Goal: Task Accomplishment & Management: Use online tool/utility

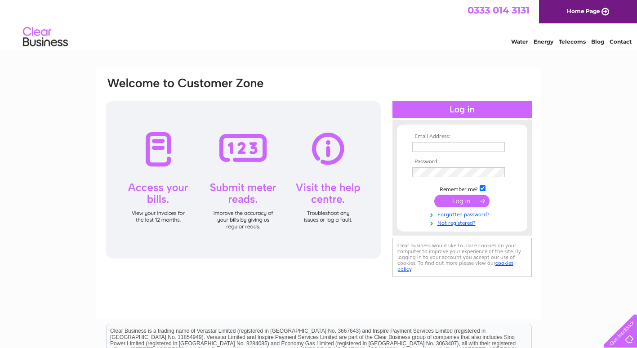
type input "reception@hamiltonross.co.uk"
click at [474, 202] on input "submit" at bounding box center [461, 201] width 55 height 13
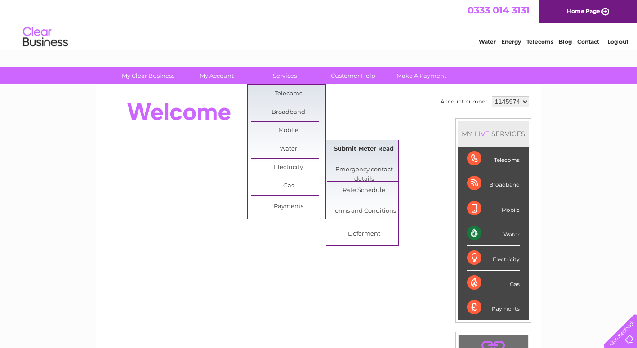
click at [360, 150] on link "Submit Meter Read" at bounding box center [364, 149] width 74 height 18
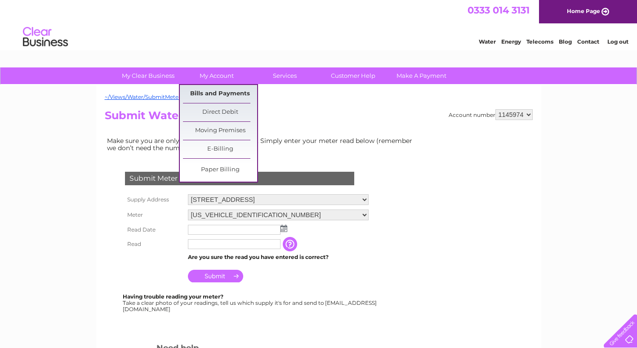
click at [216, 98] on link "Bills and Payments" at bounding box center [220, 94] width 74 height 18
click at [210, 94] on link "Bills and Payments" at bounding box center [220, 94] width 74 height 18
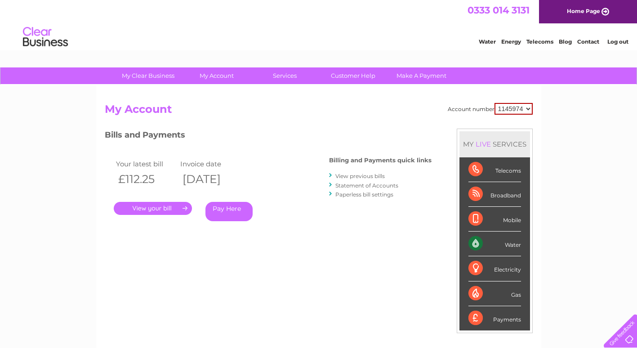
click at [164, 206] on link "." at bounding box center [153, 208] width 78 height 13
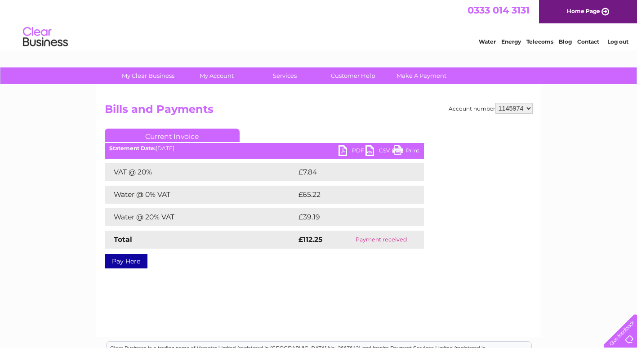
click at [347, 151] on link "PDF" at bounding box center [351, 151] width 27 height 13
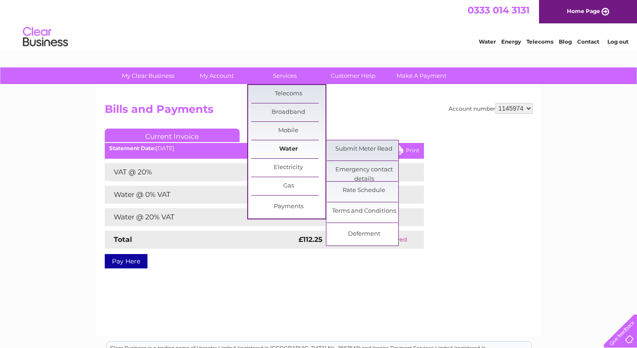
click at [295, 151] on link "Water" at bounding box center [288, 149] width 74 height 18
click at [371, 152] on link "Submit Meter Read" at bounding box center [364, 149] width 74 height 18
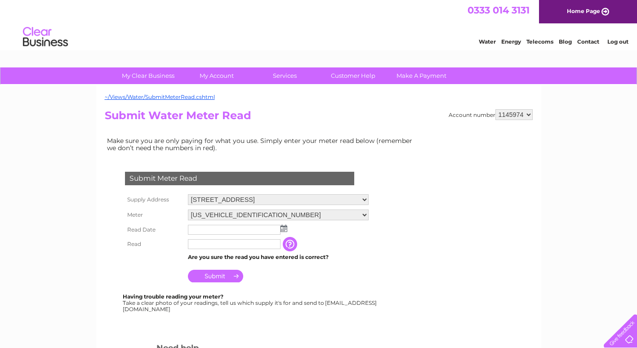
click at [284, 227] on img at bounding box center [283, 228] width 7 height 7
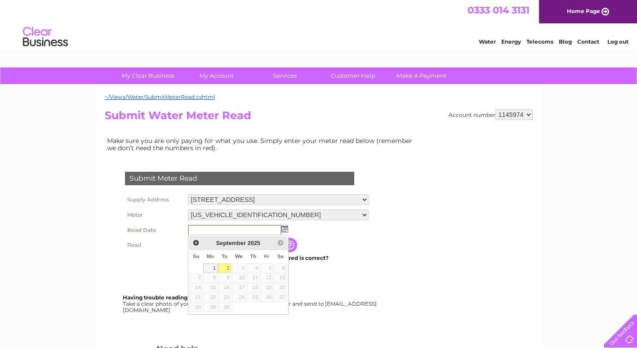
click at [226, 269] on link "2" at bounding box center [224, 267] width 13 height 9
type input "2025/09/02"
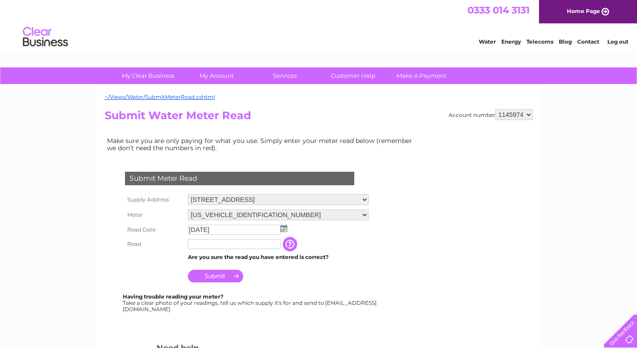
click at [214, 246] on input "text" at bounding box center [234, 244] width 93 height 10
type input "85"
click at [216, 279] on input "Submit" at bounding box center [215, 276] width 55 height 13
